Goal: Information Seeking & Learning: Learn about a topic

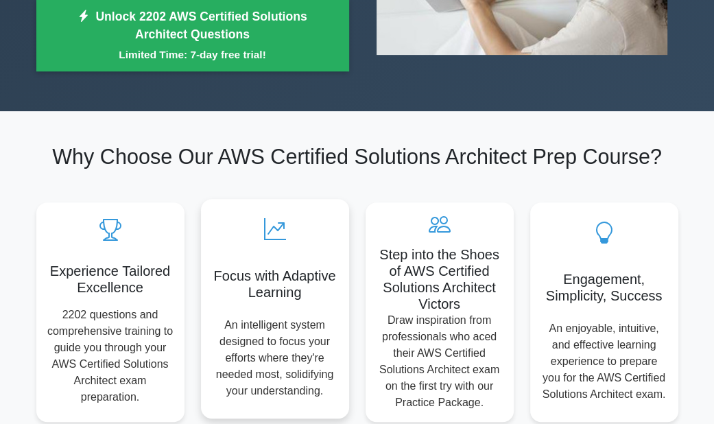
scroll to position [206, 0]
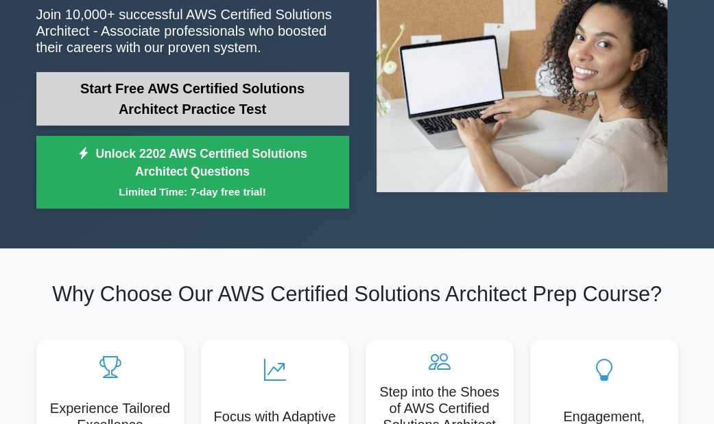
click at [241, 110] on link "Start Free AWS Certified Solutions Architect Practice Test" at bounding box center [192, 98] width 313 height 53
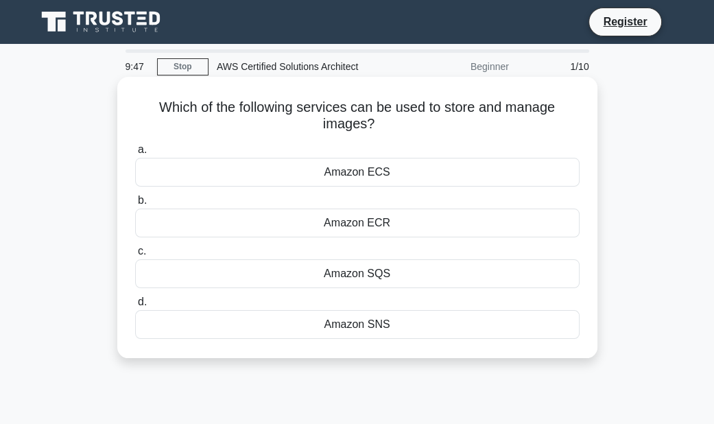
click at [381, 173] on div "Amazon ECS" at bounding box center [357, 172] width 444 height 29
click at [135, 154] on input "a. Amazon ECS" at bounding box center [135, 149] width 0 height 9
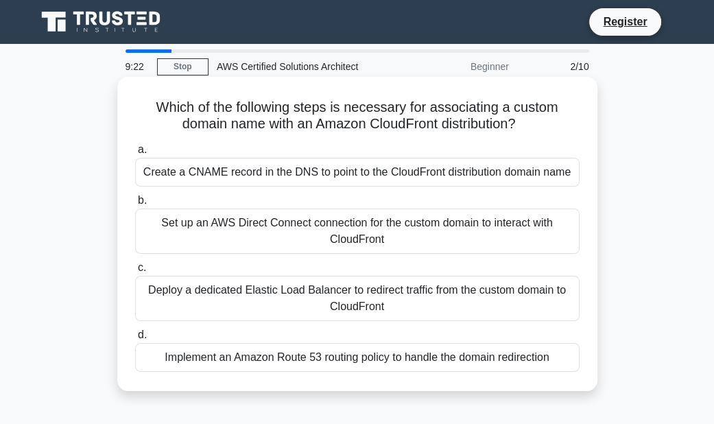
click at [321, 311] on div "Deploy a dedicated Elastic Load Balancer to redirect traffic from the custom do…" at bounding box center [357, 298] width 444 height 45
click at [135, 272] on input "c. Deploy a dedicated Elastic Load Balancer to redirect traffic from the custom…" at bounding box center [135, 267] width 0 height 9
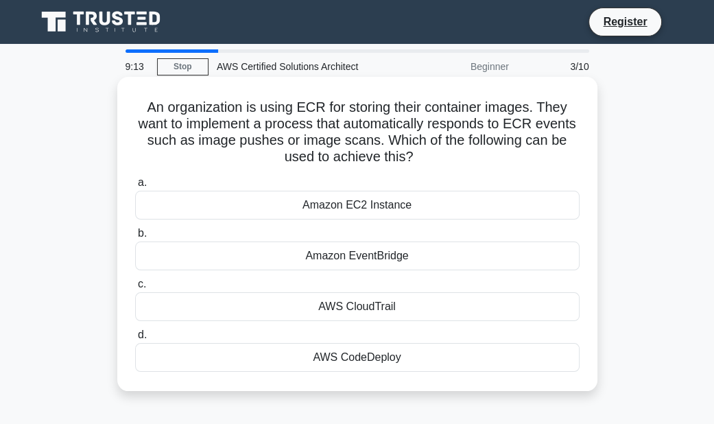
click at [384, 193] on div "Amazon EC2 Instance" at bounding box center [357, 205] width 444 height 29
click at [135, 187] on input "a. Amazon EC2 Instance" at bounding box center [135, 182] width 0 height 9
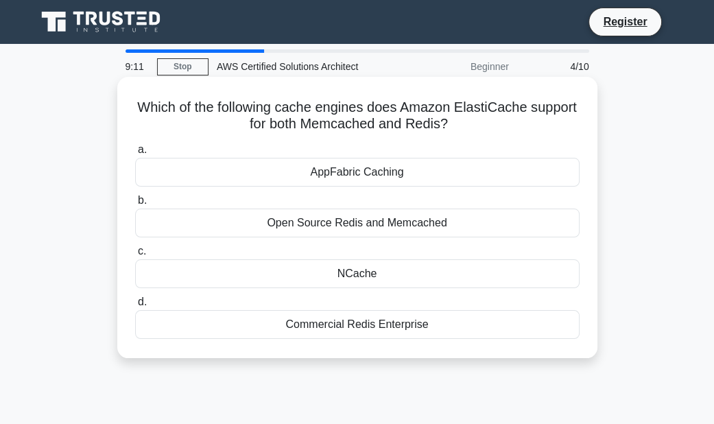
click at [386, 174] on div "AppFabric Caching" at bounding box center [357, 172] width 444 height 29
click at [135, 154] on input "a. AppFabric Caching" at bounding box center [135, 149] width 0 height 9
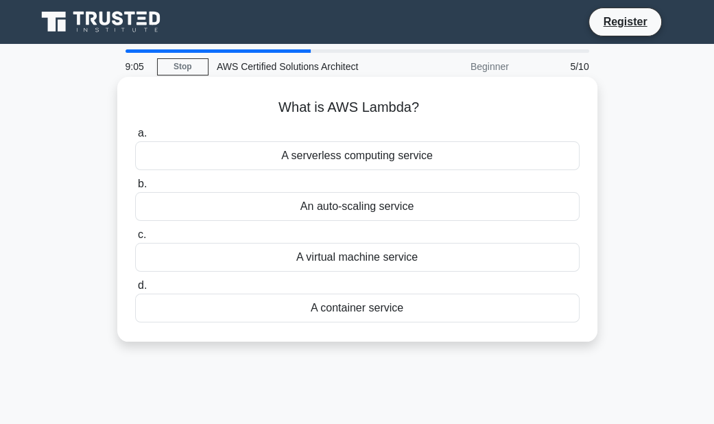
click at [400, 157] on div "A serverless computing service" at bounding box center [357, 155] width 444 height 29
click at [135, 138] on input "a. A serverless computing service" at bounding box center [135, 133] width 0 height 9
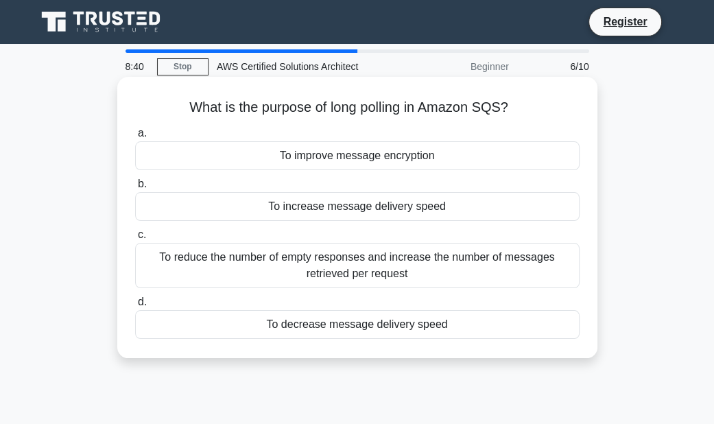
click at [388, 209] on div "To increase message delivery speed" at bounding box center [357, 206] width 444 height 29
click at [135, 189] on input "b. To increase message delivery speed" at bounding box center [135, 184] width 0 height 9
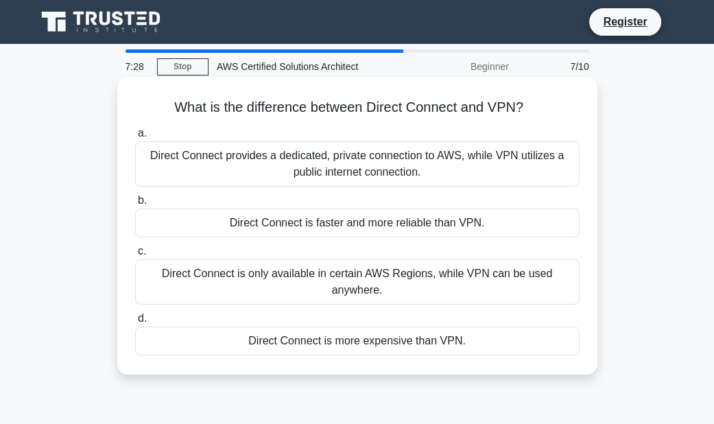
click at [438, 168] on div "Direct Connect provides a dedicated, private connection to AWS, while VPN utili…" at bounding box center [357, 163] width 444 height 45
click at [135, 138] on input "a. Direct Connect provides a dedicated, private connection to AWS, while VPN ut…" at bounding box center [135, 133] width 0 height 9
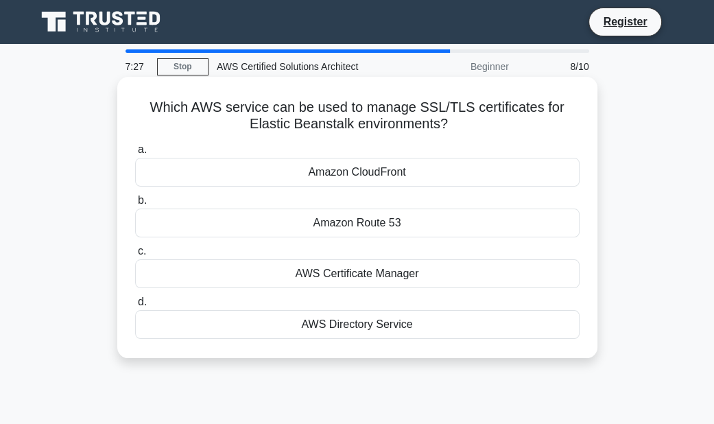
click at [312, 219] on div "Amazon Route 53" at bounding box center [357, 222] width 444 height 29
click at [135, 205] on input "b. Amazon Route 53" at bounding box center [135, 200] width 0 height 9
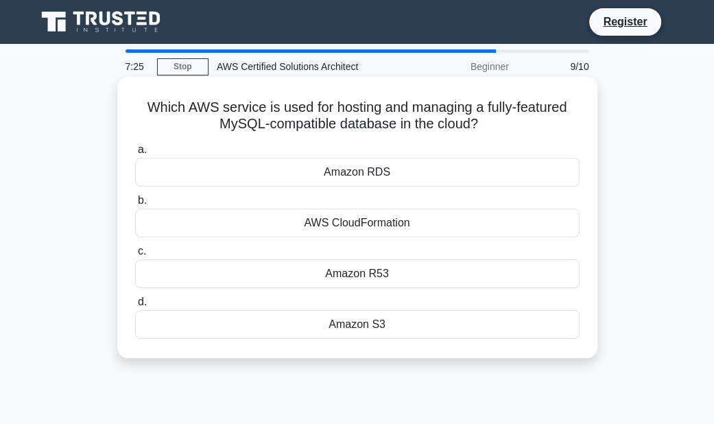
click at [328, 171] on div "Amazon RDS" at bounding box center [357, 172] width 444 height 29
click at [135, 154] on input "a. Amazon RDS" at bounding box center [135, 149] width 0 height 9
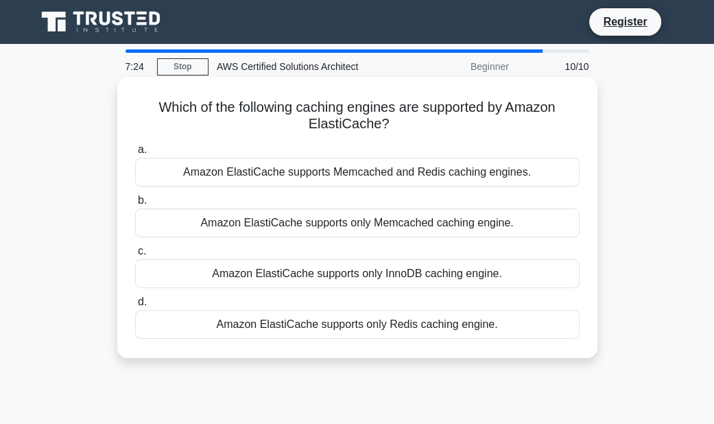
click at [330, 219] on div "Amazon ElastiCache supports only Memcached caching engine." at bounding box center [357, 222] width 444 height 29
click at [135, 205] on input "b. Amazon ElastiCache supports only Memcached caching engine." at bounding box center [135, 200] width 0 height 9
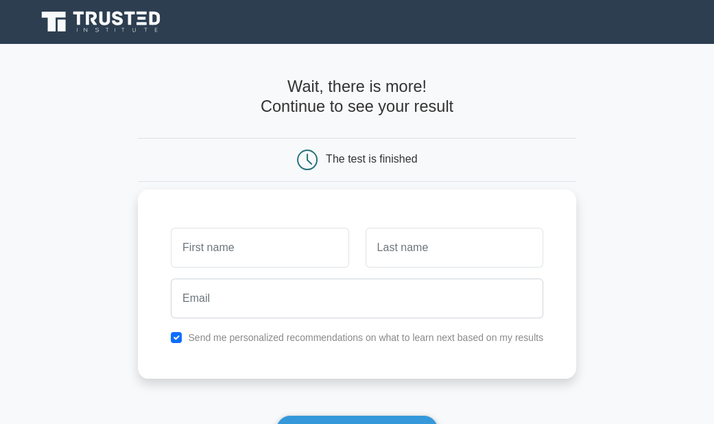
scroll to position [263, 0]
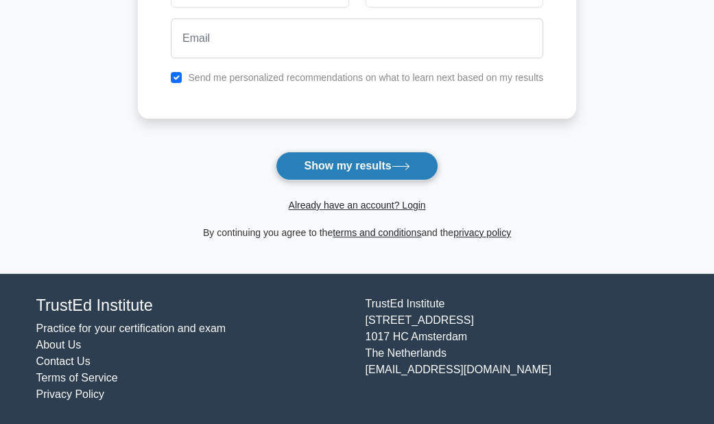
click at [354, 165] on button "Show my results" at bounding box center [357, 166] width 162 height 29
